Goal: Information Seeking & Learning: Learn about a topic

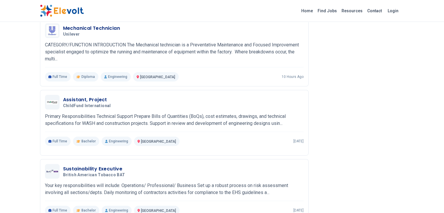
scroll to position [245, 0]
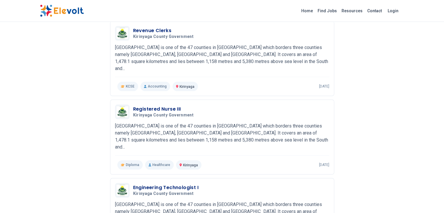
scroll to position [635, 0]
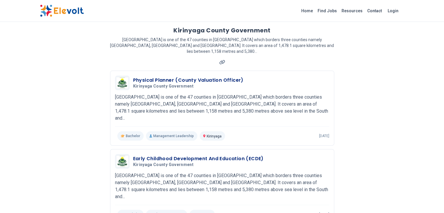
scroll to position [0, 0]
